Goal: Information Seeking & Learning: Learn about a topic

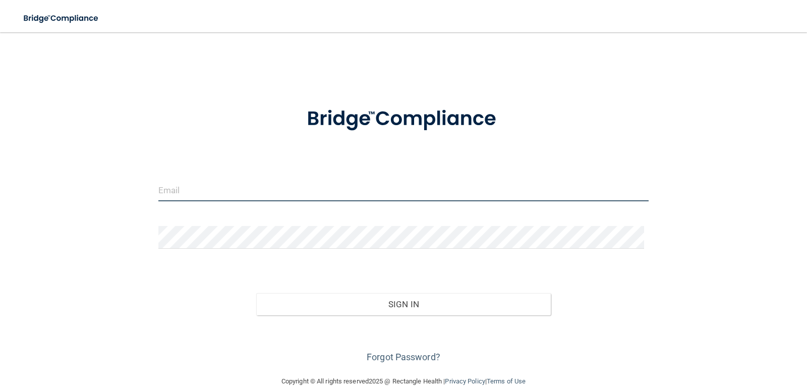
click at [308, 194] on input "email" at bounding box center [403, 190] width 491 height 23
type input "[EMAIL_ADDRESS][DOMAIN_NAME]"
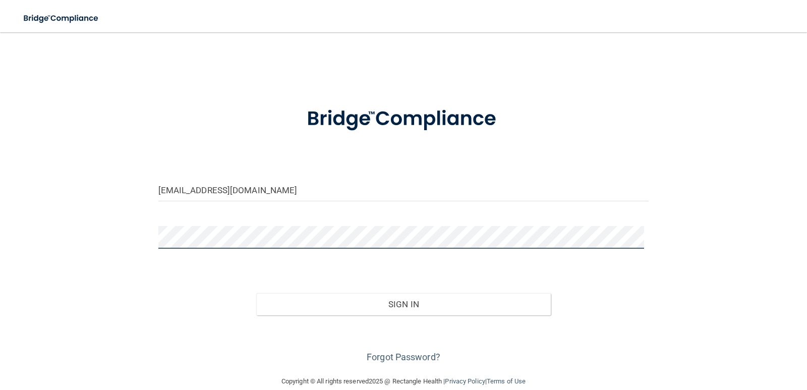
click at [256, 293] on button "Sign In" at bounding box center [403, 304] width 295 height 22
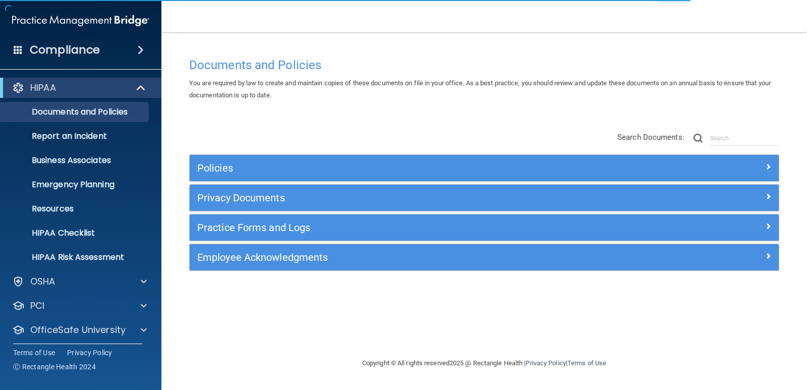
click at [78, 50] on h4 "Compliance" at bounding box center [65, 50] width 70 height 14
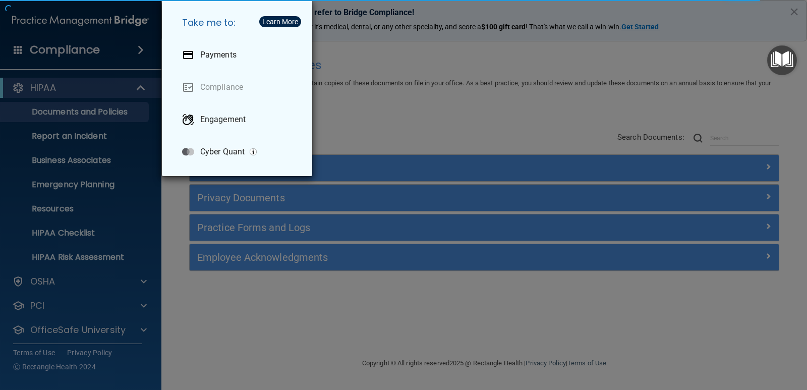
click at [65, 88] on div "Take me to: Payments Compliance Engagement Cyber Quant" at bounding box center [403, 195] width 807 height 390
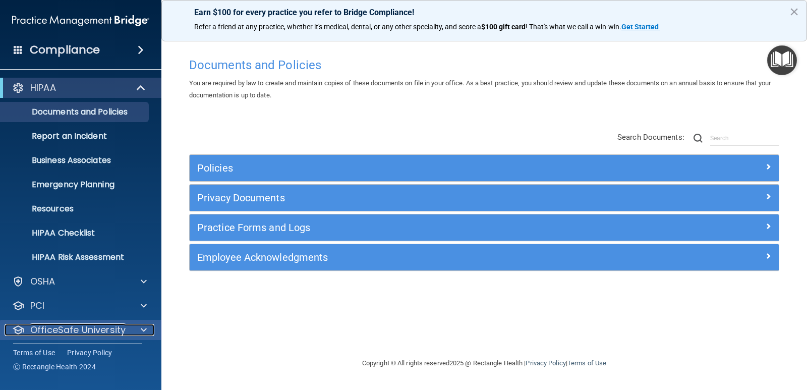
click at [123, 330] on p "OfficeSafe University" at bounding box center [77, 330] width 95 height 12
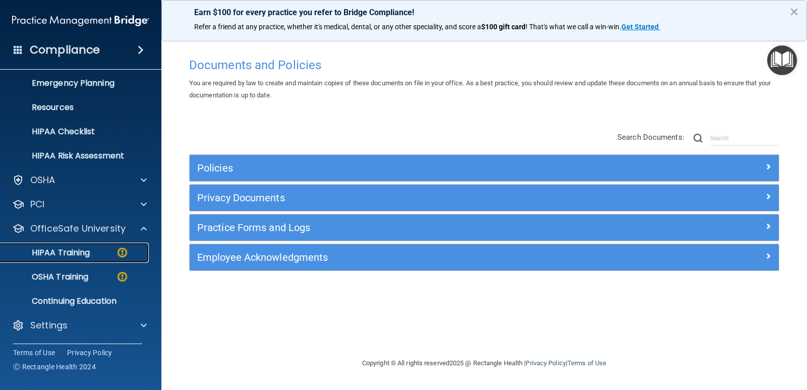
click at [84, 248] on p "HIPAA Training" at bounding box center [48, 253] width 83 height 10
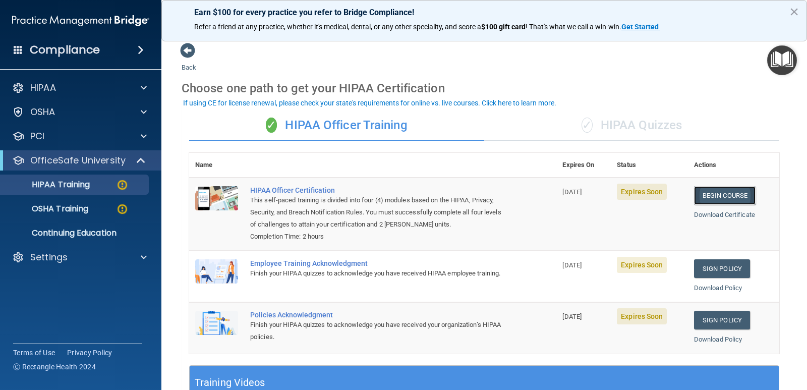
click at [728, 195] on link "Begin Course" at bounding box center [725, 195] width 62 height 19
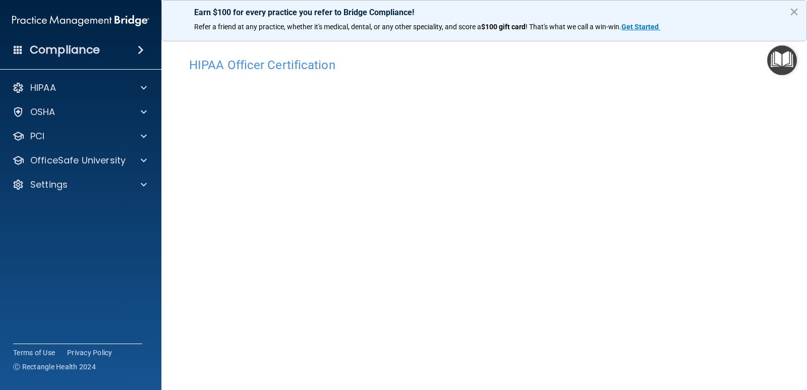
scroll to position [50, 0]
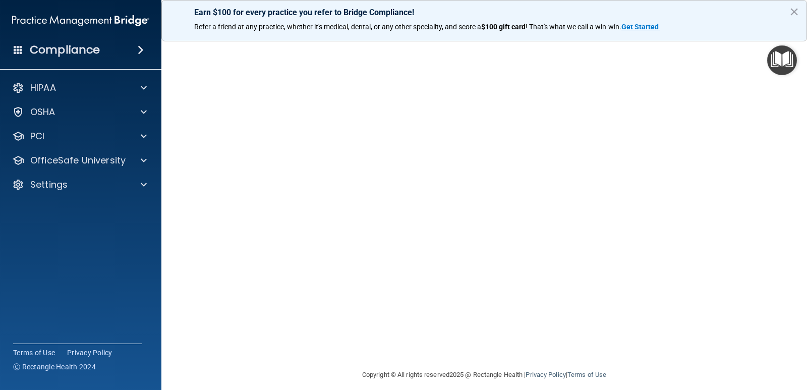
click at [793, 12] on button "×" at bounding box center [794, 12] width 10 height 16
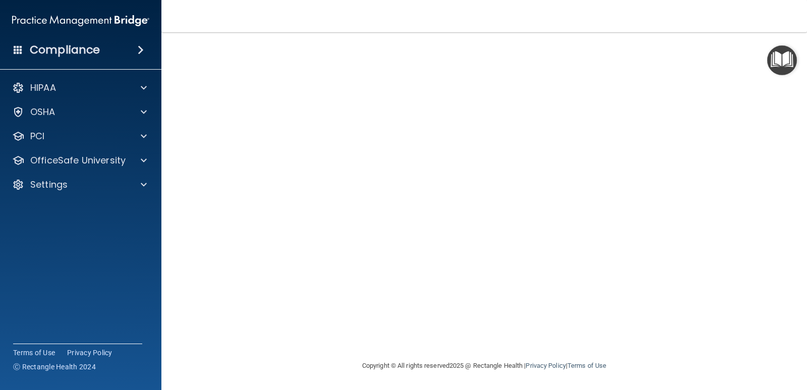
scroll to position [0, 0]
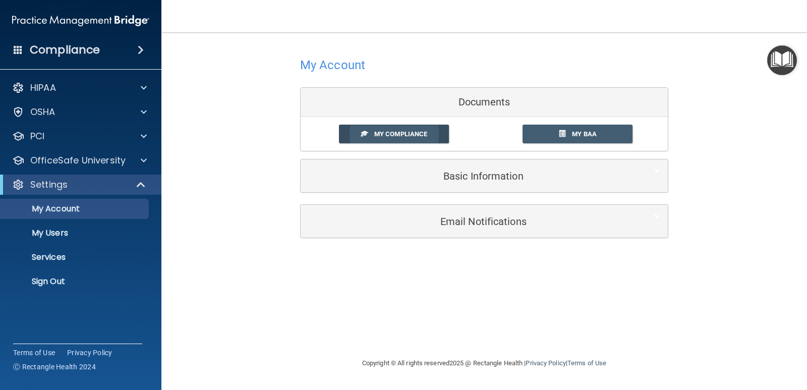
click at [424, 138] on link "My Compliance" at bounding box center [394, 134] width 110 height 19
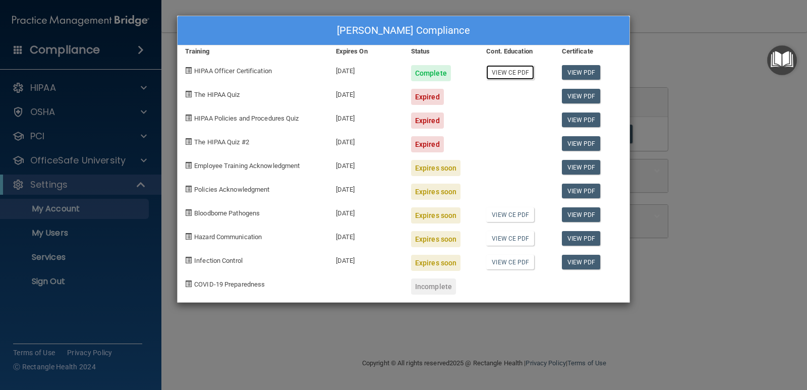
click at [519, 77] on link "View CE PDF" at bounding box center [510, 72] width 48 height 15
click at [577, 74] on link "View PDF" at bounding box center [581, 72] width 39 height 15
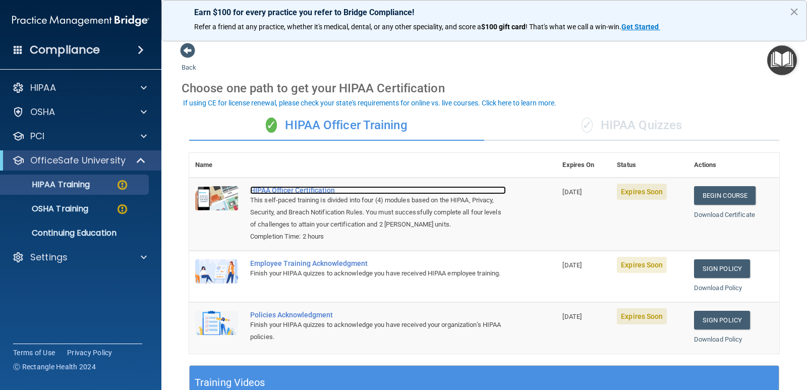
click at [304, 193] on div "HIPAA Officer Certification" at bounding box center [378, 190] width 256 height 8
click at [706, 275] on link "Sign Policy" at bounding box center [722, 268] width 56 height 19
click at [702, 318] on link "Sign Policy" at bounding box center [722, 320] width 56 height 19
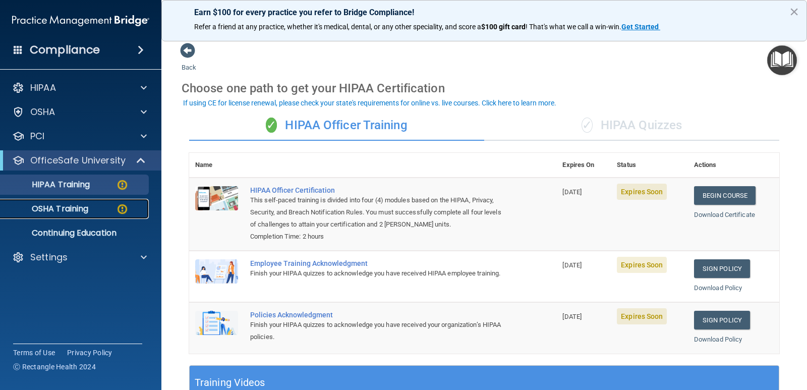
click at [66, 211] on p "OSHA Training" at bounding box center [48, 209] width 82 height 10
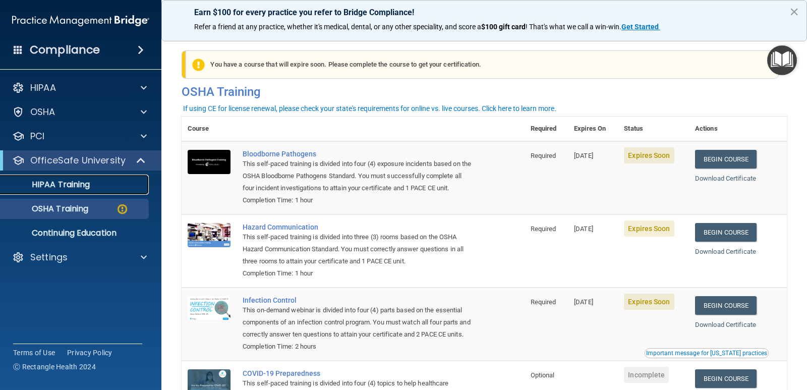
click at [80, 181] on p "HIPAA Training" at bounding box center [48, 185] width 83 height 10
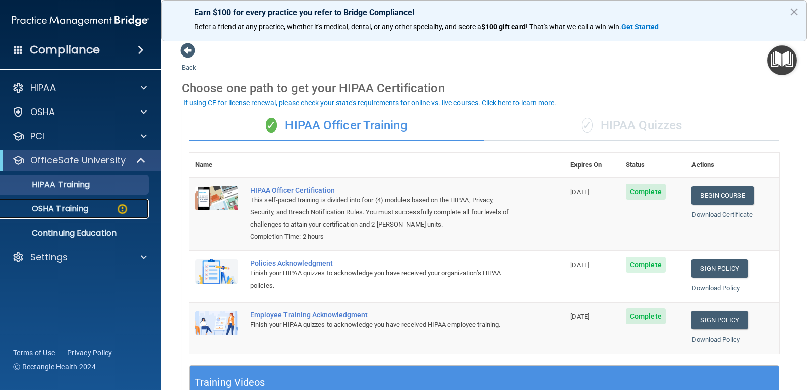
click at [125, 210] on img at bounding box center [122, 209] width 13 height 13
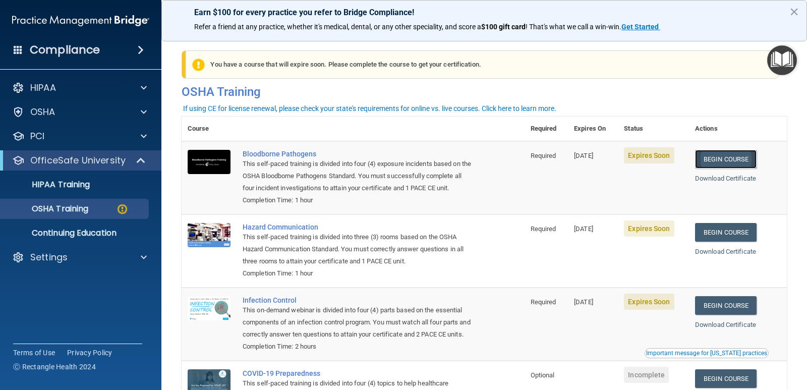
click at [730, 158] on link "Begin Course" at bounding box center [726, 159] width 62 height 19
click at [725, 235] on link "Begin Course" at bounding box center [726, 232] width 62 height 19
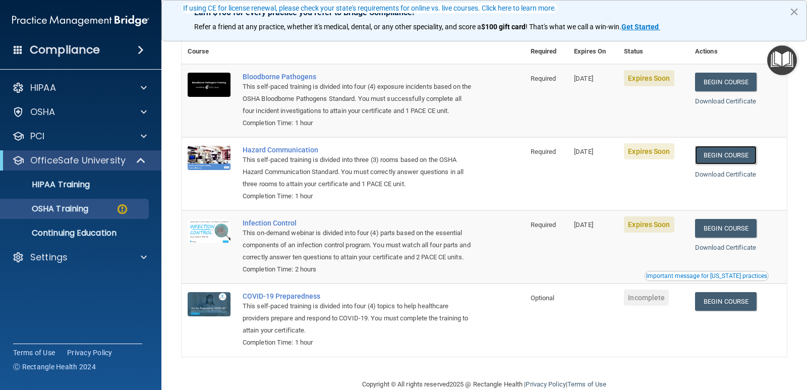
scroll to position [101, 0]
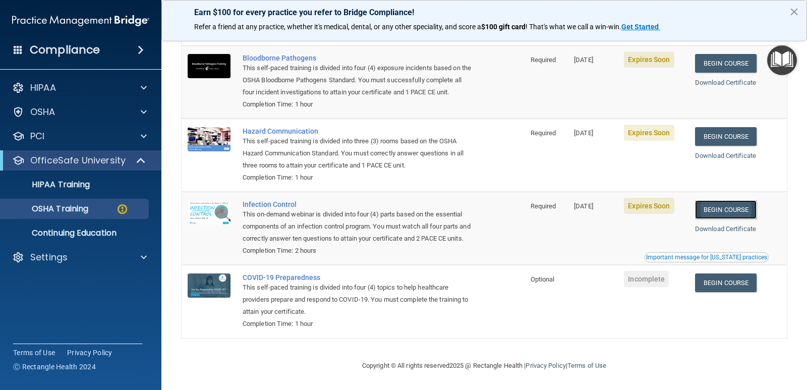
click at [725, 208] on link "Begin Course" at bounding box center [726, 209] width 62 height 19
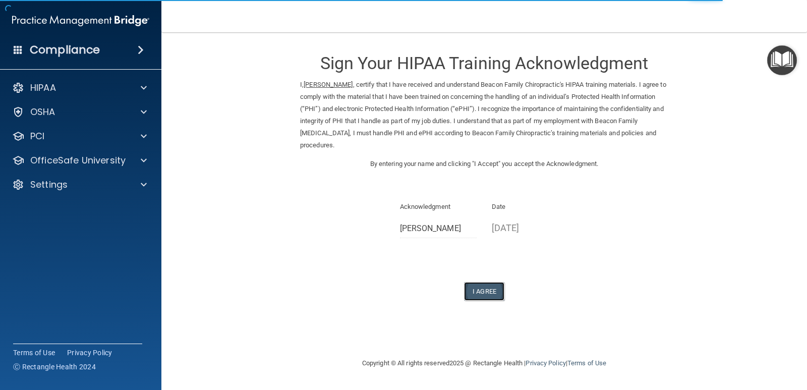
click at [492, 294] on button "I Agree" at bounding box center [484, 291] width 40 height 19
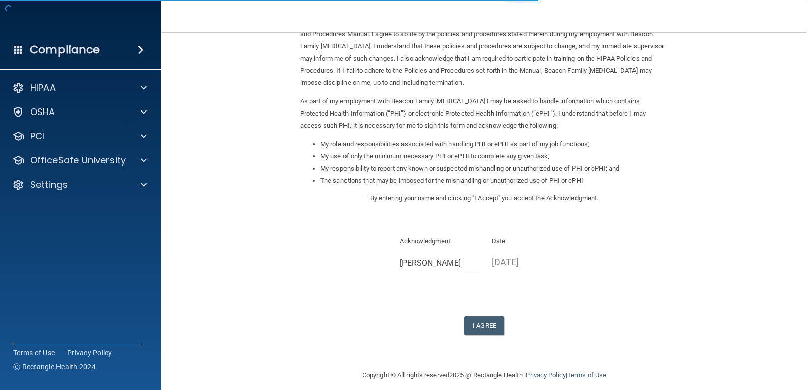
scroll to position [72, 0]
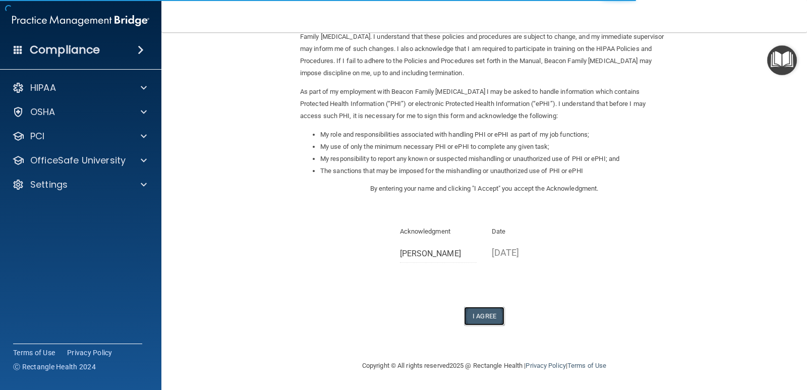
click at [489, 321] on button "I Agree" at bounding box center [484, 316] width 40 height 19
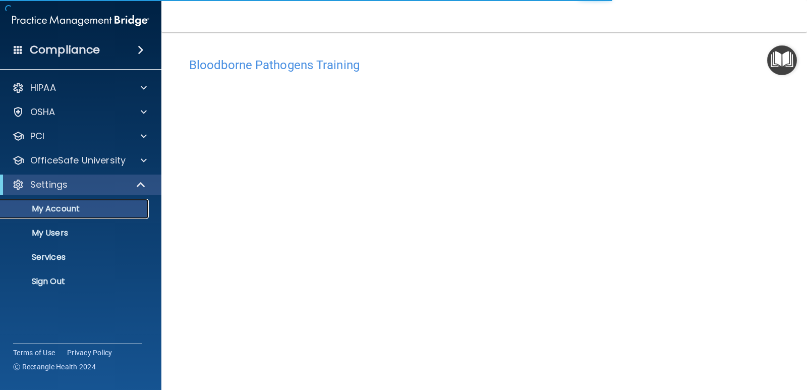
click at [98, 206] on p "My Account" at bounding box center [76, 209] width 138 height 10
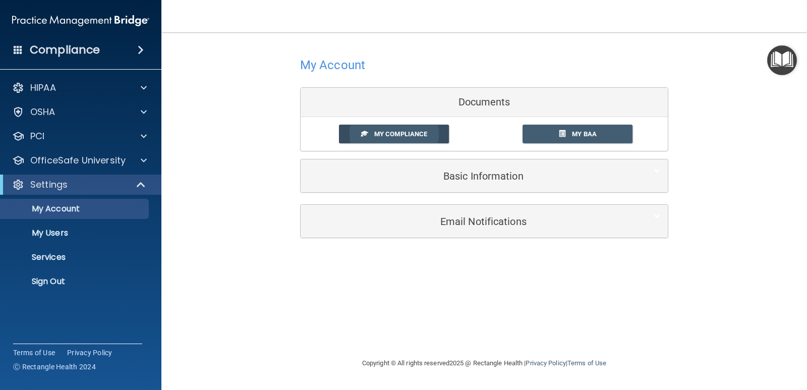
click at [424, 137] on span "My Compliance" at bounding box center [400, 134] width 53 height 8
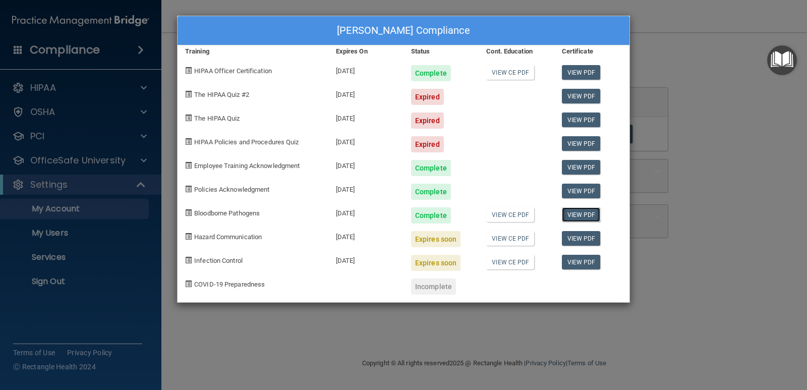
click at [576, 212] on link "View PDF" at bounding box center [581, 214] width 39 height 15
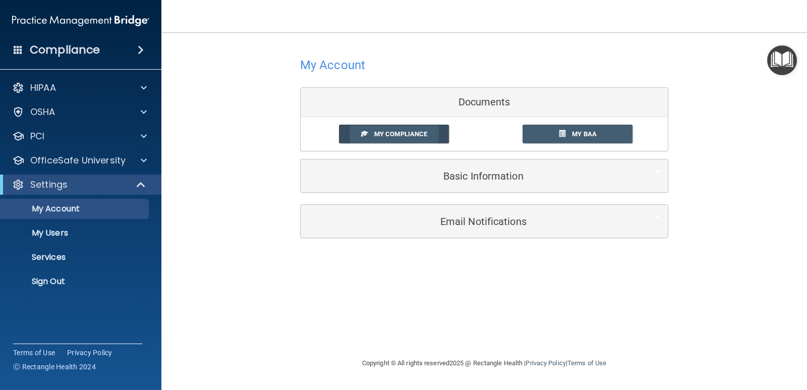
click at [389, 130] on span "My Compliance" at bounding box center [400, 134] width 53 height 8
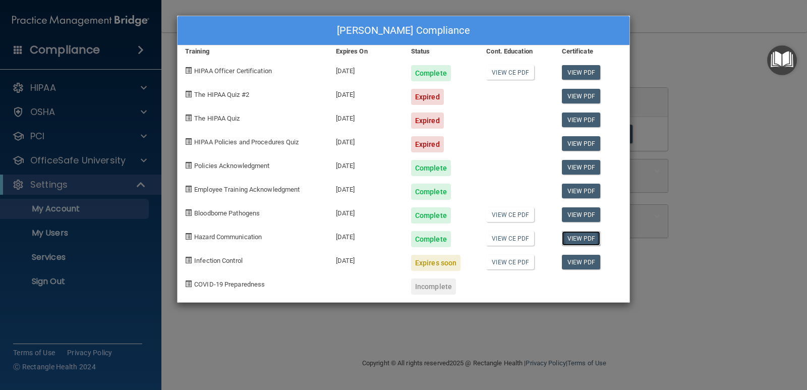
click at [578, 238] on link "View PDF" at bounding box center [581, 238] width 39 height 15
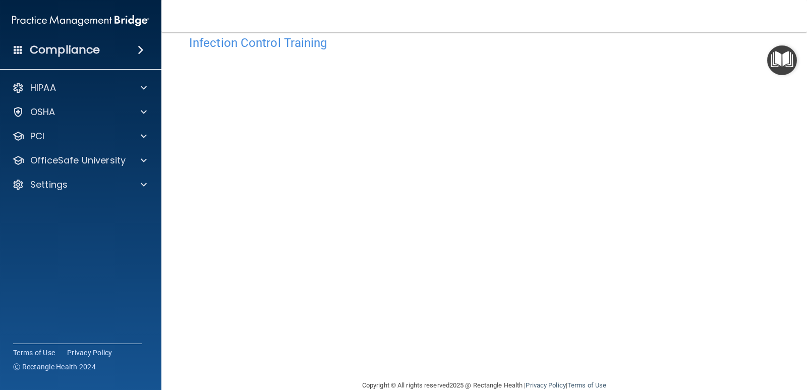
scroll to position [42, 0]
